Goal: Find specific page/section: Find specific page/section

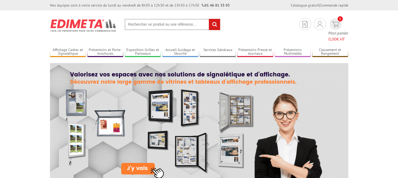
click at [158, 26] on input "text" at bounding box center [172, 24] width 96 height 11
type input "320005"
click at [213, 23] on input "rechercher" at bounding box center [214, 24] width 11 height 11
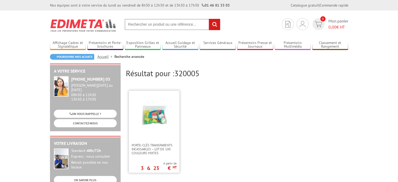
click at [156, 111] on img at bounding box center [154, 116] width 34 height 34
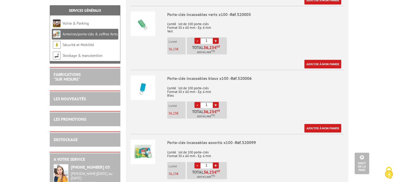
scroll to position [404, 0]
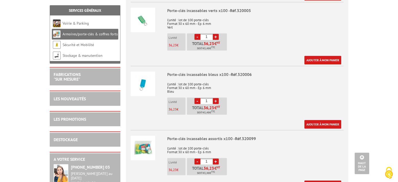
drag, startPoint x: 399, startPoint y: 35, endPoint x: 401, endPoint y: 101, distance: 66.2
click at [398, 101] on html "Nos équipes sont à votre service du lundi au vendredi de 8h30 à 12h30 et de 13h…" at bounding box center [199, 155] width 398 height 1119
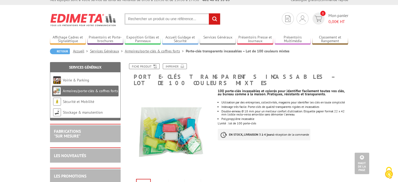
scroll to position [0, 0]
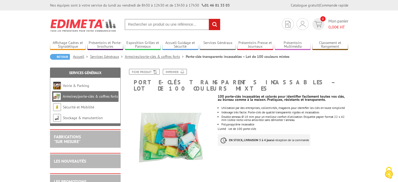
click at [152, 24] on input "text" at bounding box center [172, 24] width 96 height 11
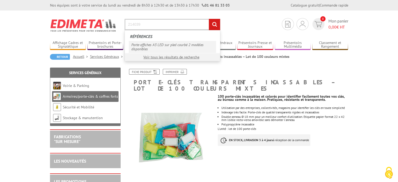
type input "214039"
click at [153, 42] on link "Porte-affiches A3 LED sur pied courbé 2 modèles disponibles" at bounding box center [172, 47] width 87 height 12
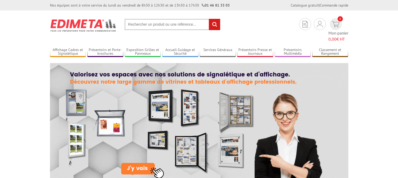
click at [151, 26] on input "text" at bounding box center [172, 24] width 96 height 11
type input "214039"
click at [213, 23] on input "rechercher" at bounding box center [214, 24] width 11 height 11
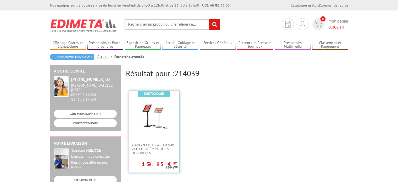
click at [164, 118] on img at bounding box center [154, 116] width 34 height 34
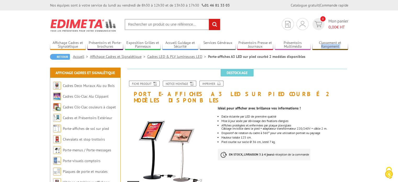
drag, startPoint x: 396, startPoint y: 39, endPoint x: 397, endPoint y: 51, distance: 11.8
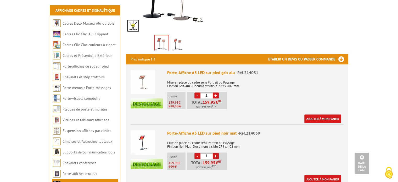
scroll to position [163, 0]
